Goal: Task Accomplishment & Management: Use online tool/utility

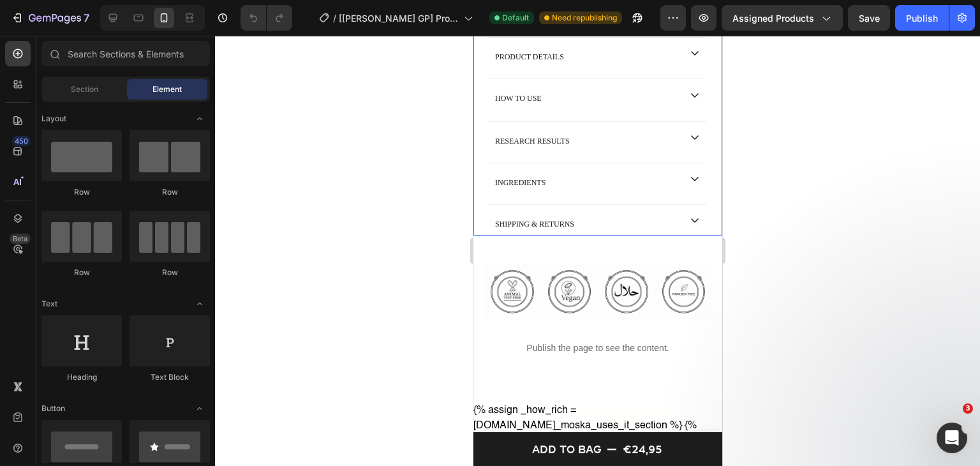
scroll to position [829, 0]
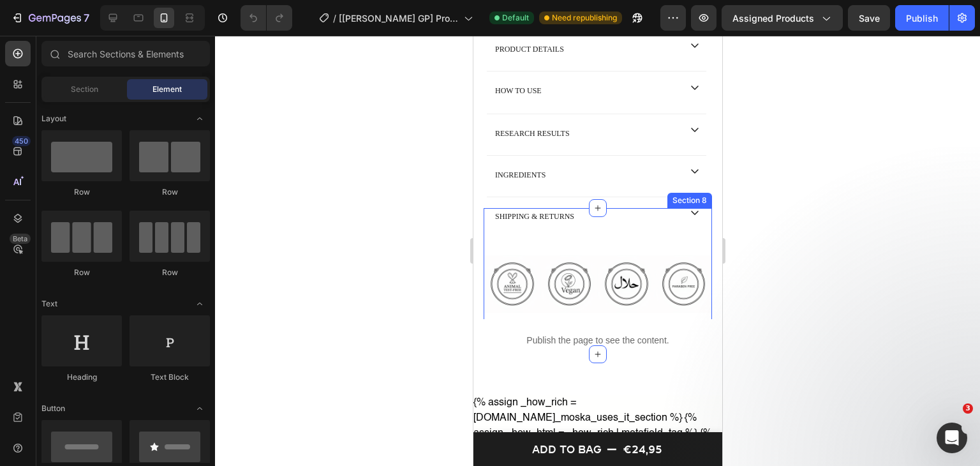
click at [525, 255] on div "Image Image Image Image Row" at bounding box center [597, 294] width 228 height 119
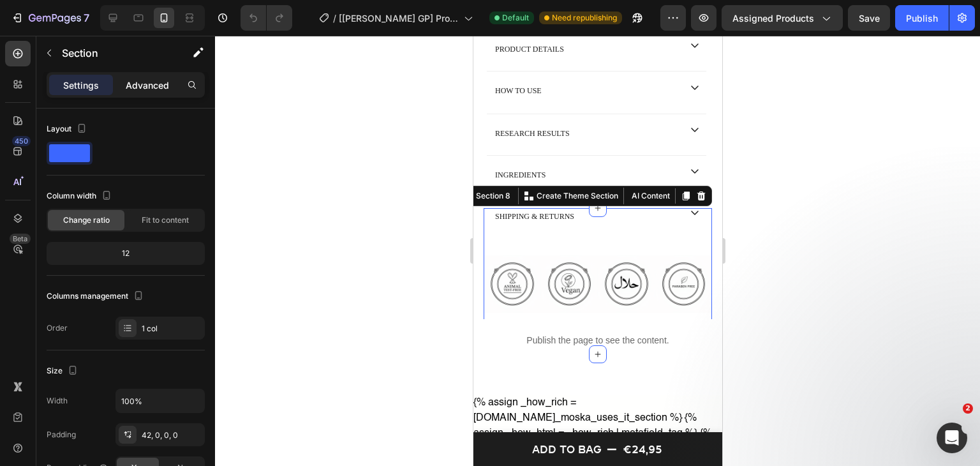
click at [123, 80] on div "Advanced" at bounding box center [147, 85] width 64 height 20
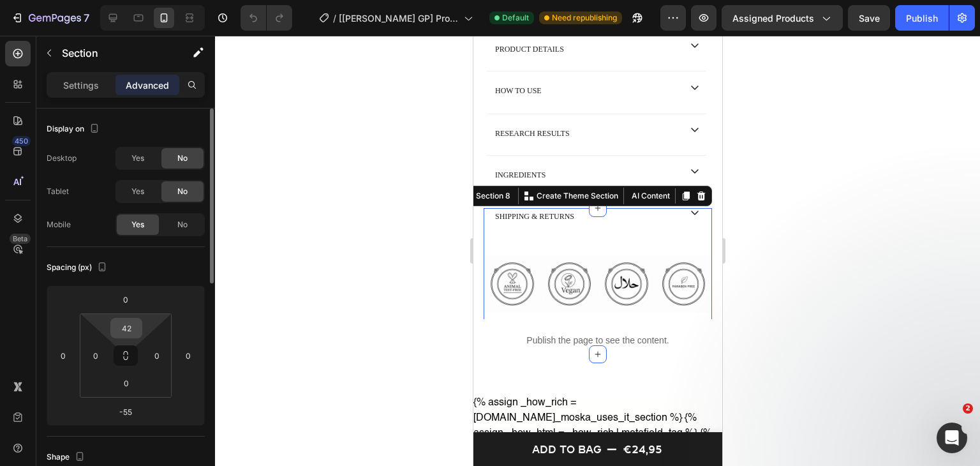
click at [121, 332] on input "42" at bounding box center [127, 327] width 26 height 19
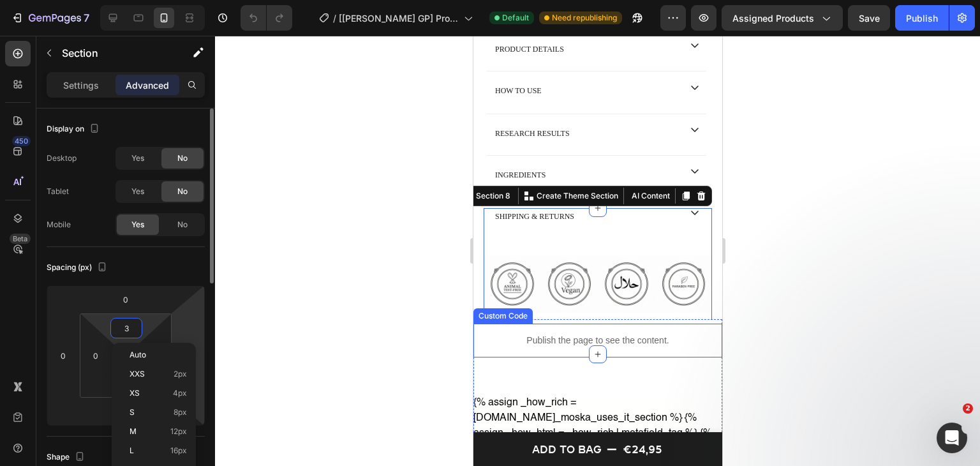
type input "32"
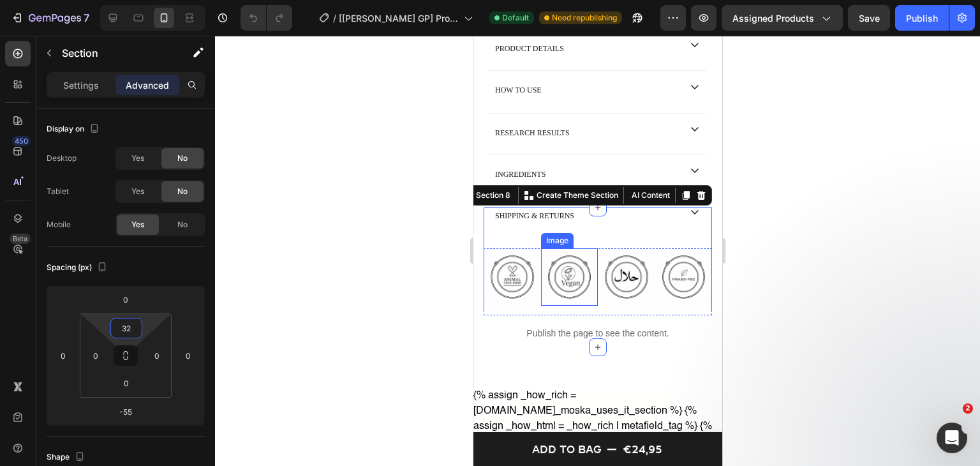
scroll to position [957, 0]
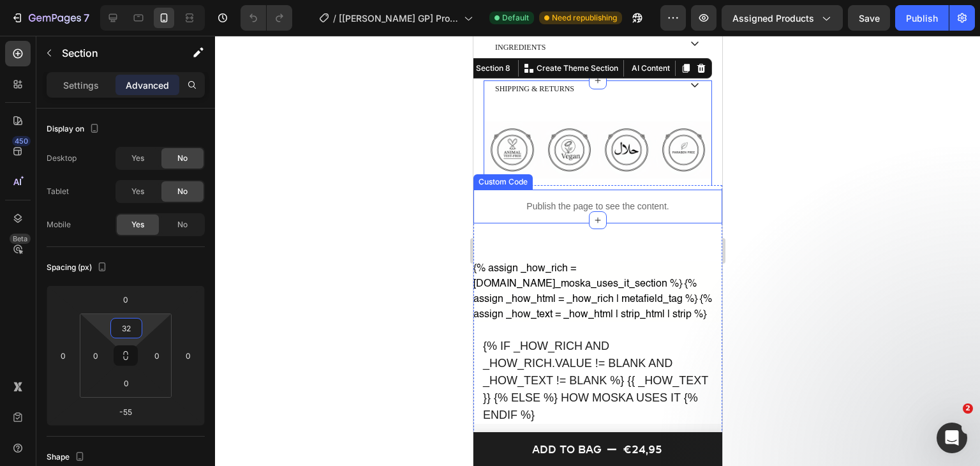
click at [565, 223] on div "Publish the page to see the content." at bounding box center [597, 206] width 249 height 34
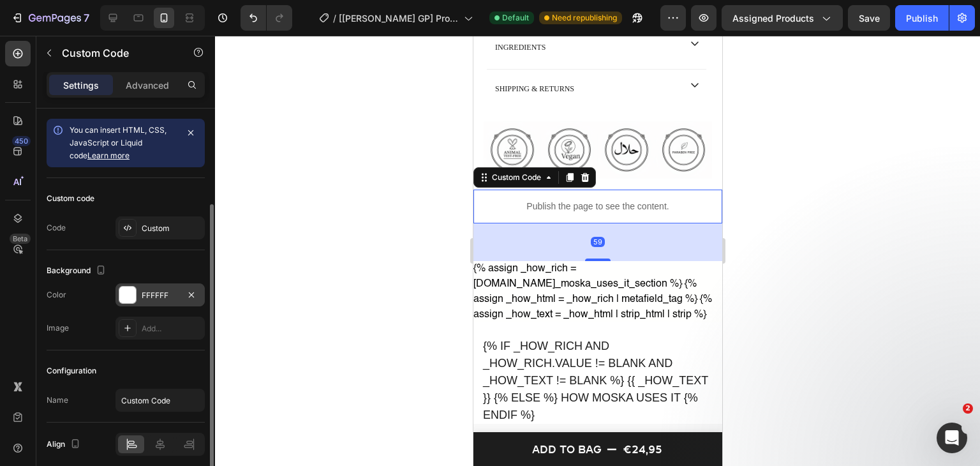
scroll to position [50, 0]
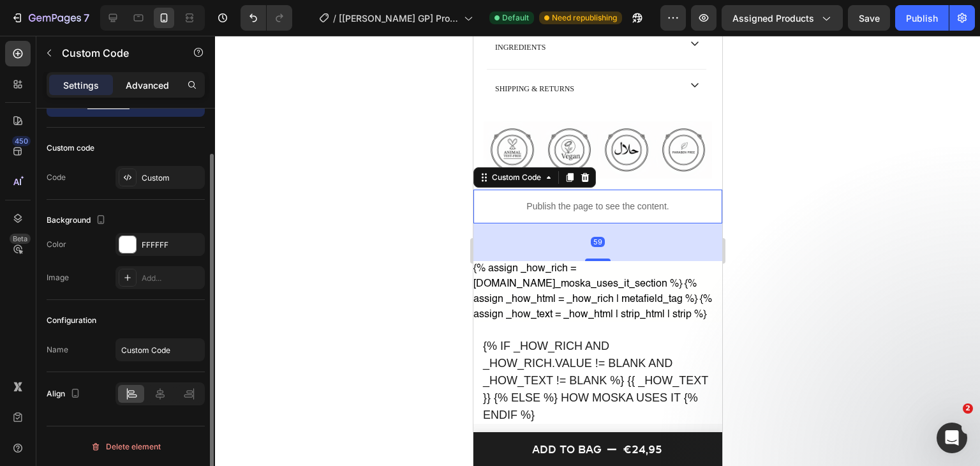
click at [148, 85] on p "Advanced" at bounding box center [147, 84] width 43 height 13
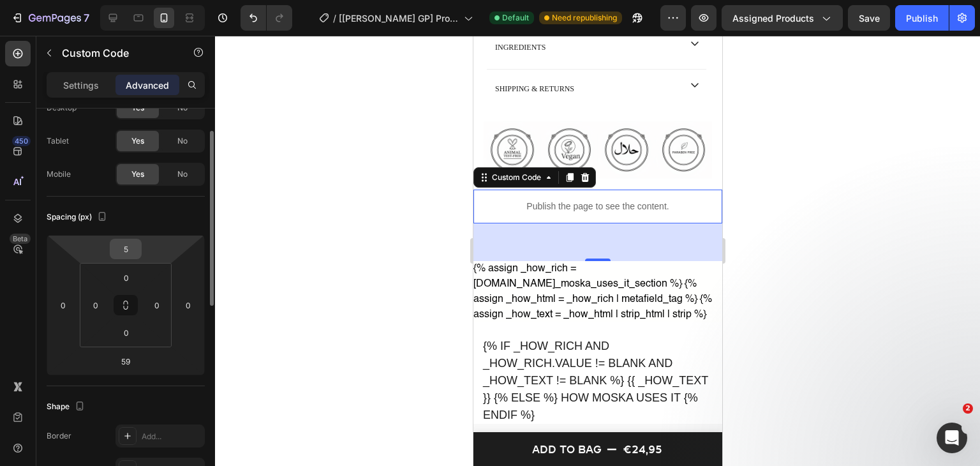
click at [128, 253] on input "5" at bounding box center [126, 248] width 26 height 19
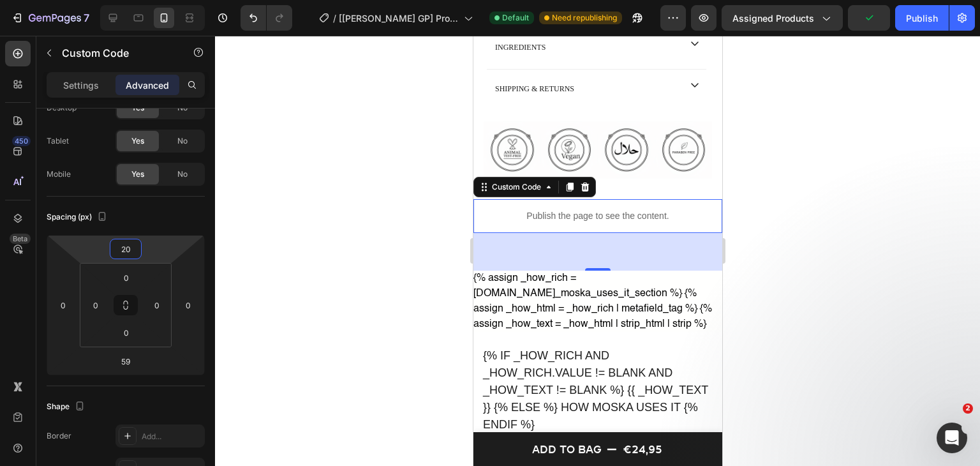
type input "20"
click at [557, 233] on div "Publish the page to see the content." at bounding box center [597, 216] width 249 height 34
click at [496, 223] on p "Publish the page to see the content." at bounding box center [597, 215] width 249 height 13
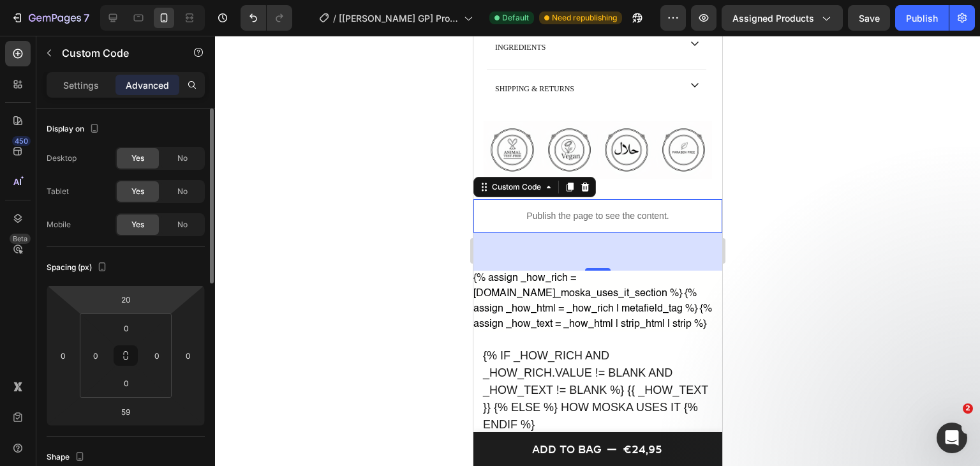
drag, startPoint x: 68, startPoint y: 87, endPoint x: 65, endPoint y: 115, distance: 28.2
click at [68, 87] on p "Settings" at bounding box center [81, 84] width 36 height 13
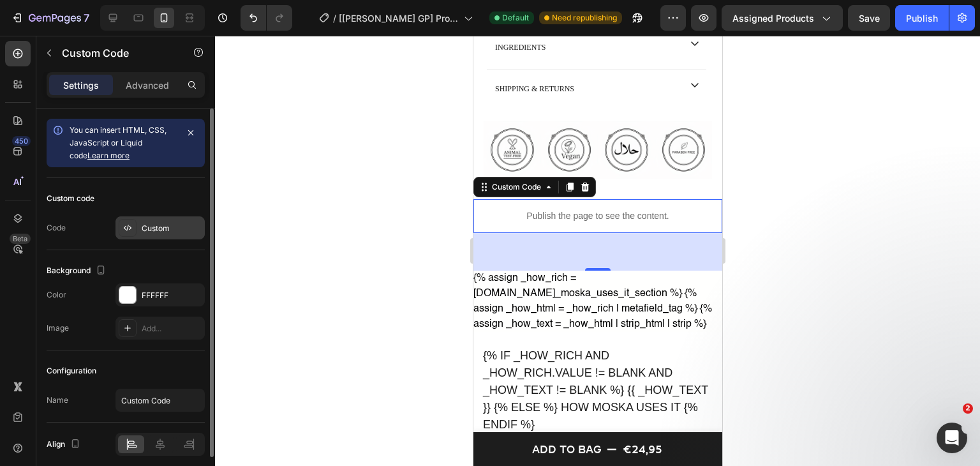
click at [148, 232] on div "Custom" at bounding box center [172, 228] width 60 height 11
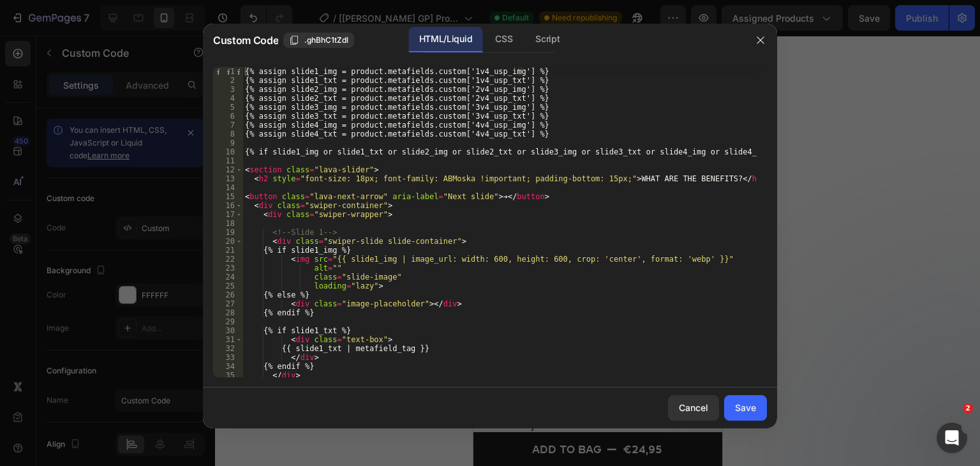
click at [489, 197] on div "{% assign slide1_img = product.metafields.custom['1v4_usp_img'] %} {% assign sl…" at bounding box center [499, 231] width 515 height 328
type textarea "<button class="lava-next-arrow" aria-label="Next slide"></button>"
click at [563, 226] on div "{% assign slide1_img = product.metafields.custom['1v4_usp_img'] %} {% assign sl…" at bounding box center [499, 231] width 515 height 328
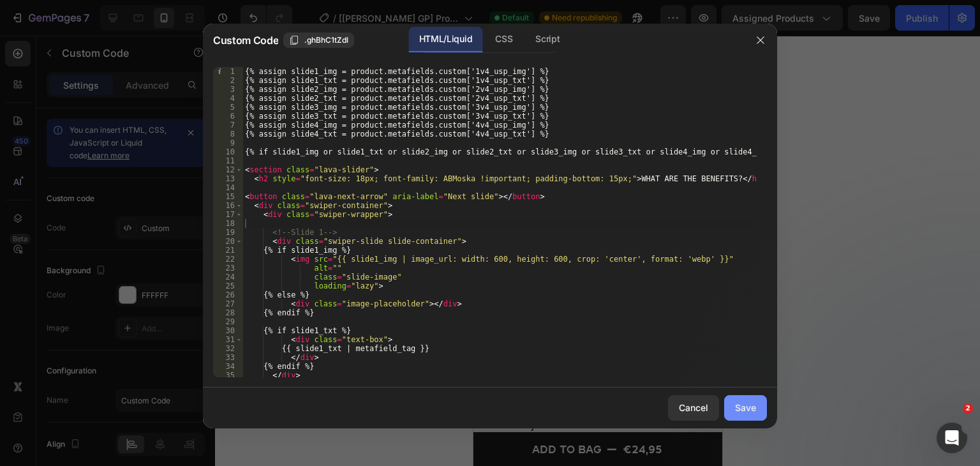
click at [737, 406] on div "Save" at bounding box center [745, 407] width 21 height 13
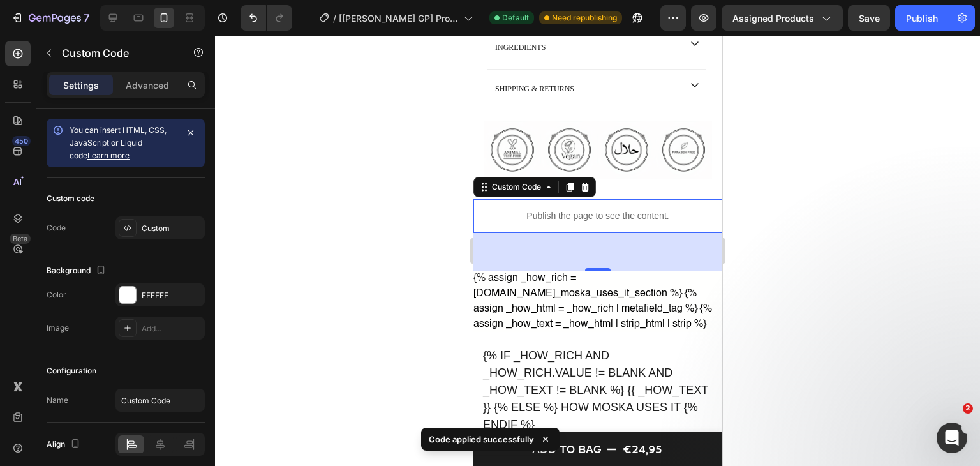
drag, startPoint x: 913, startPoint y: 19, endPoint x: 892, endPoint y: 151, distance: 133.7
click at [914, 19] on div "Publish" at bounding box center [922, 17] width 32 height 13
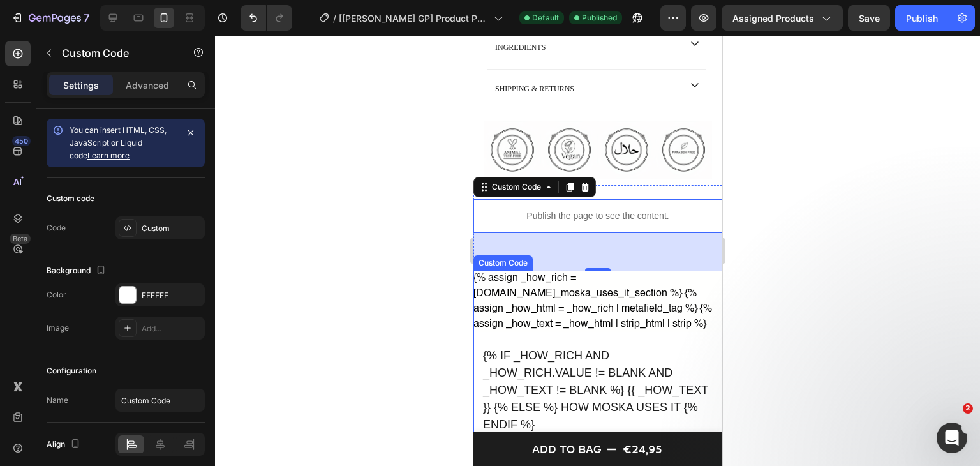
scroll to position [1021, 0]
